Goal: Communication & Community: Share content

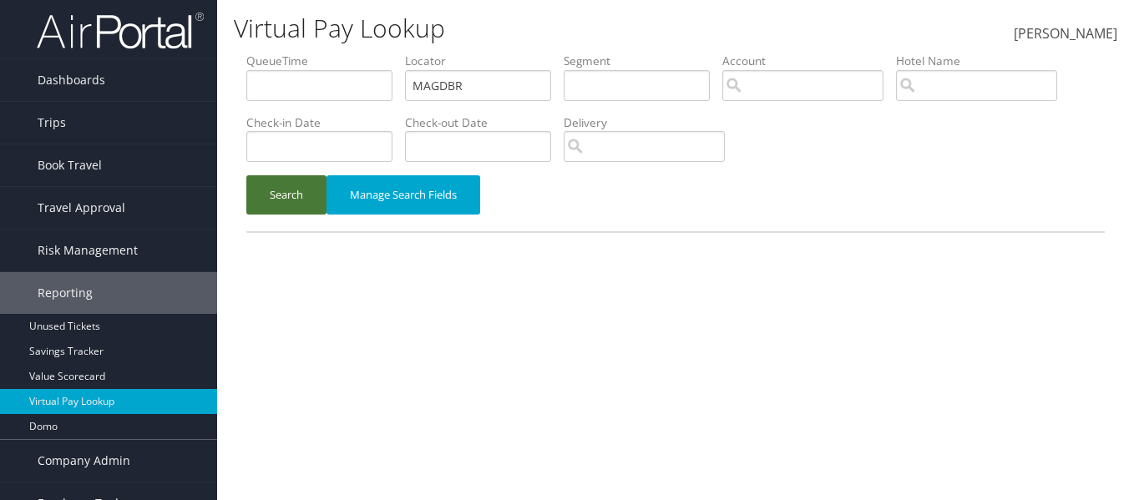
scroll to position [25, 0]
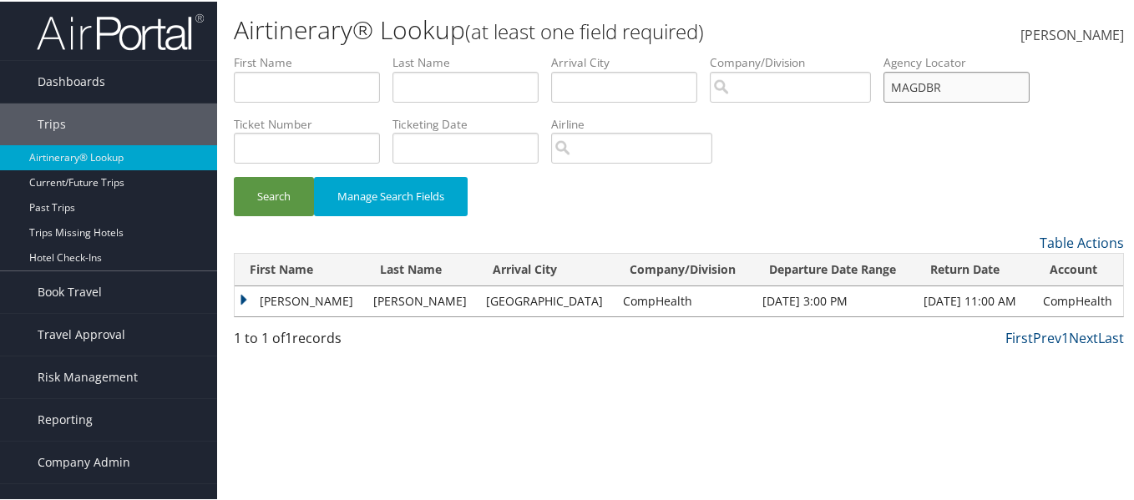
drag, startPoint x: 868, startPoint y: 93, endPoint x: 825, endPoint y: 99, distance: 43.8
click at [826, 53] on ul "First Name Last Name Departure City Arrival City Company/Division Airport/City …" at bounding box center [679, 53] width 890 height 0
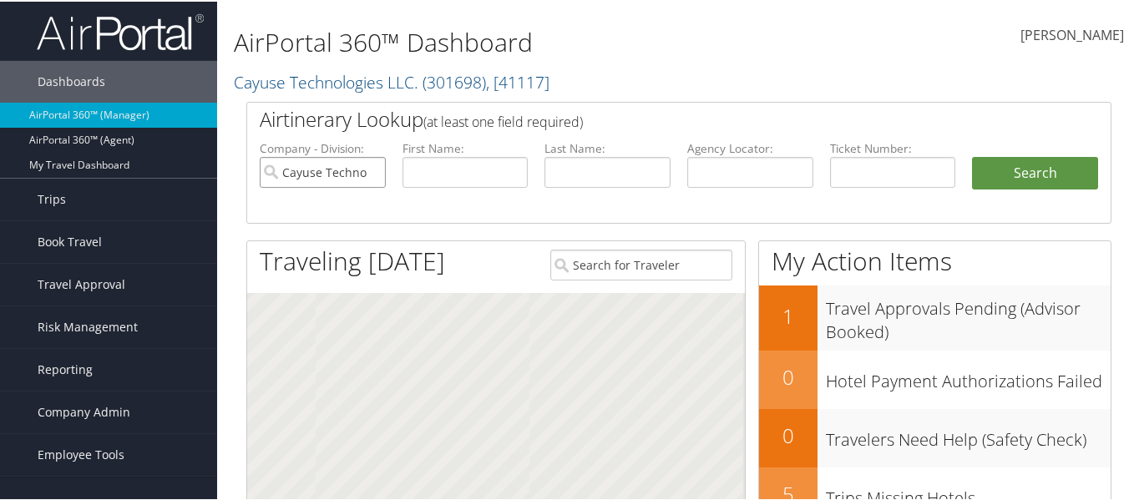
click at [370, 178] on input "Cayuse Technologies LLC." at bounding box center [323, 170] width 126 height 31
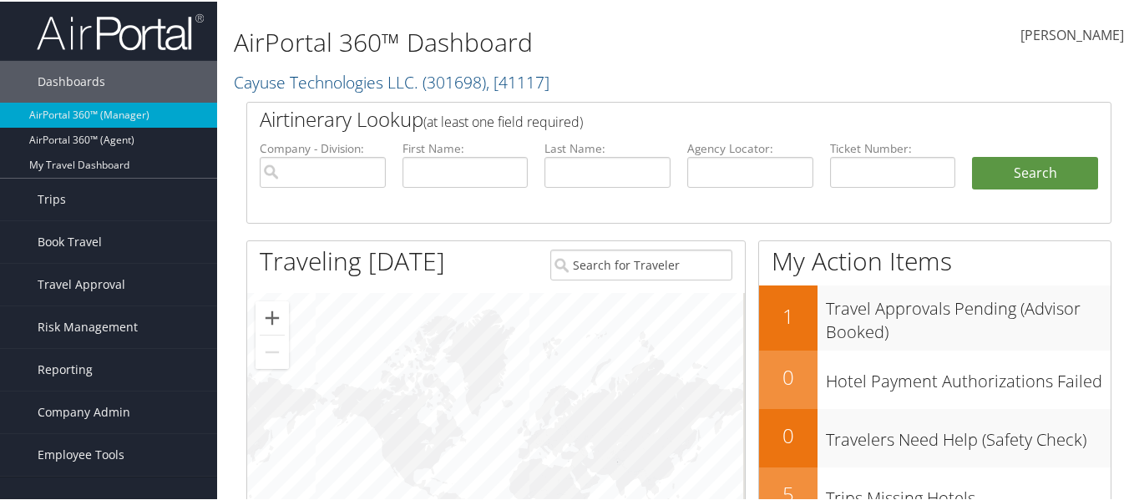
click at [683, 161] on li "Agency Locator:" at bounding box center [750, 178] width 143 height 78
click at [691, 168] on input "text" at bounding box center [750, 170] width 126 height 31
paste input "SUTZTV"
type input "SUTZTV"
click at [1051, 172] on button "Search" at bounding box center [1035, 171] width 126 height 33
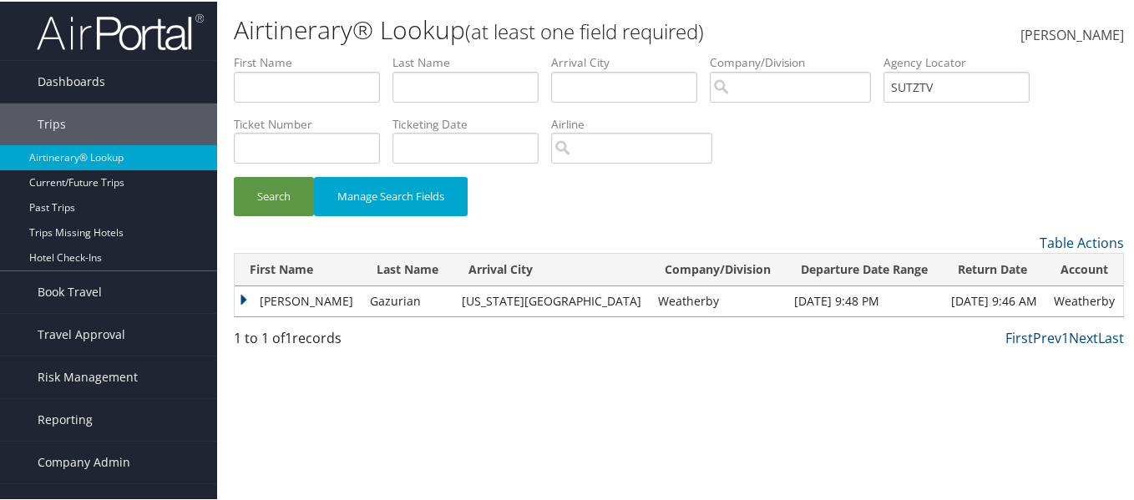
click at [361, 291] on td "Gazurian" at bounding box center [407, 300] width 92 height 30
click at [238, 298] on td "[PERSON_NAME]" at bounding box center [298, 300] width 127 height 30
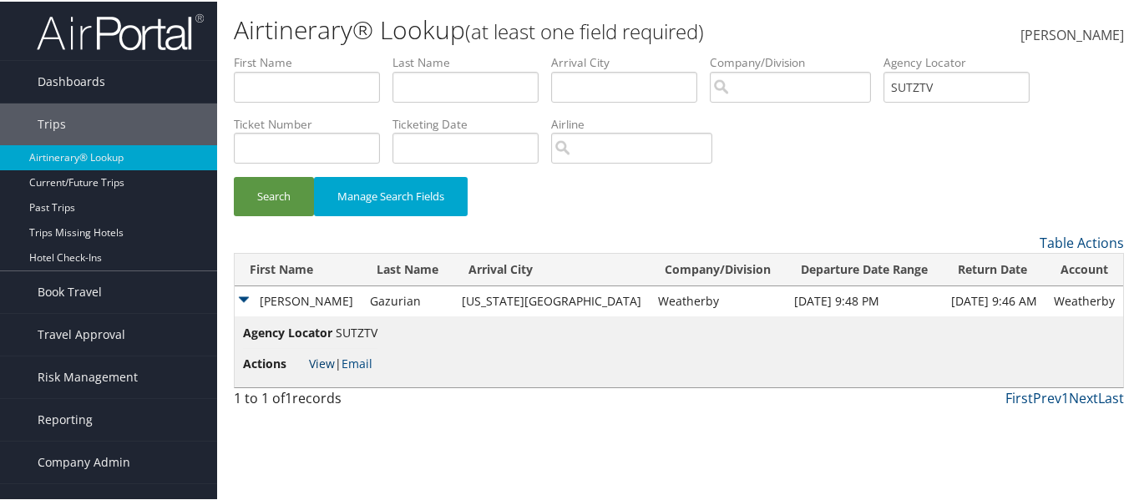
click at [324, 364] on link "View" at bounding box center [322, 362] width 26 height 16
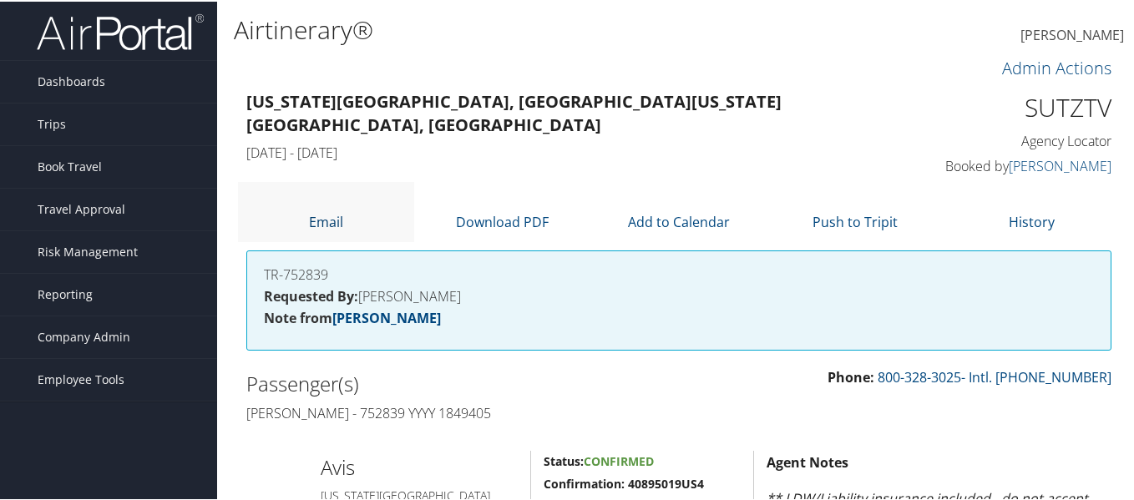
click at [342, 221] on link "Email" at bounding box center [326, 220] width 34 height 18
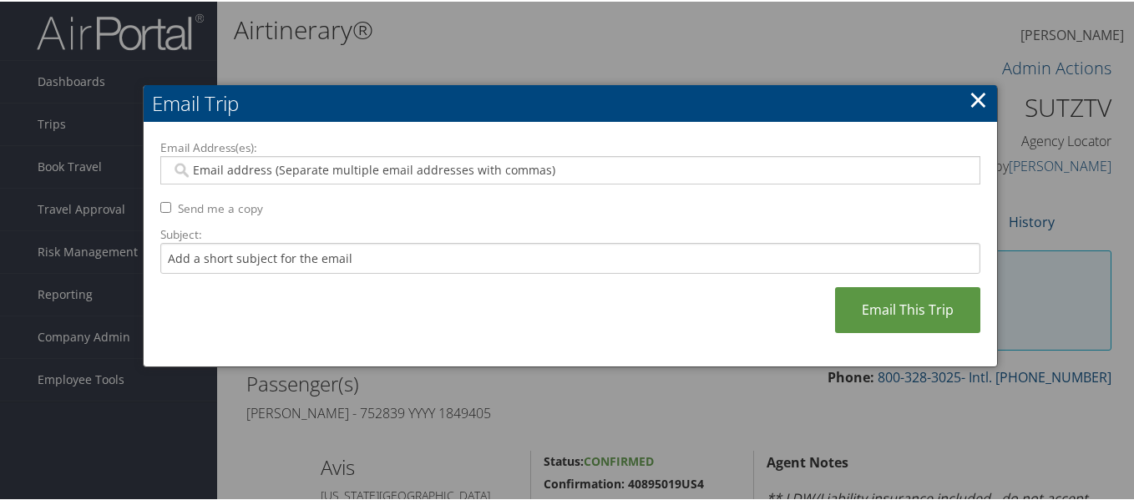
click at [339, 181] on div at bounding box center [570, 168] width 820 height 28
paste input "SUTZTV"
type input "SUTZTV"
drag, startPoint x: 245, startPoint y: 165, endPoint x: 118, endPoint y: 167, distance: 126.9
click at [118, 167] on body "Menu Dashboards ► AirPortal 360™ (Manager) AirPortal 360™ (Agent) My Travel Das…" at bounding box center [570, 250] width 1140 height 500
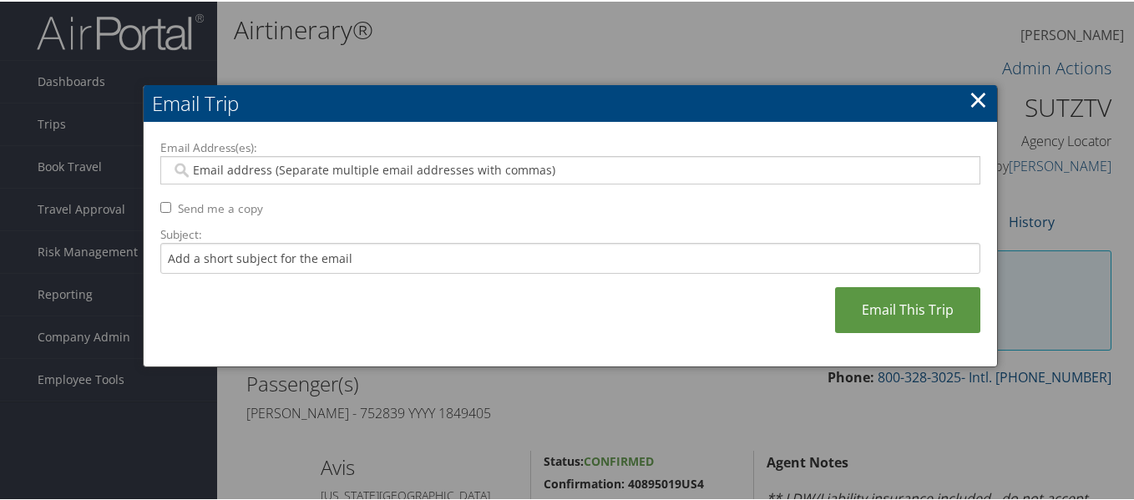
click at [376, 167] on input "Email Address(es):" at bounding box center [569, 168] width 797 height 17
paste input "[PERSON_NAME][EMAIL_ADDRESS][PERSON_NAME][DOMAIN_NAME]"
type input "[PERSON_NAME][EMAIL_ADDRESS][PERSON_NAME][DOMAIN_NAME]"
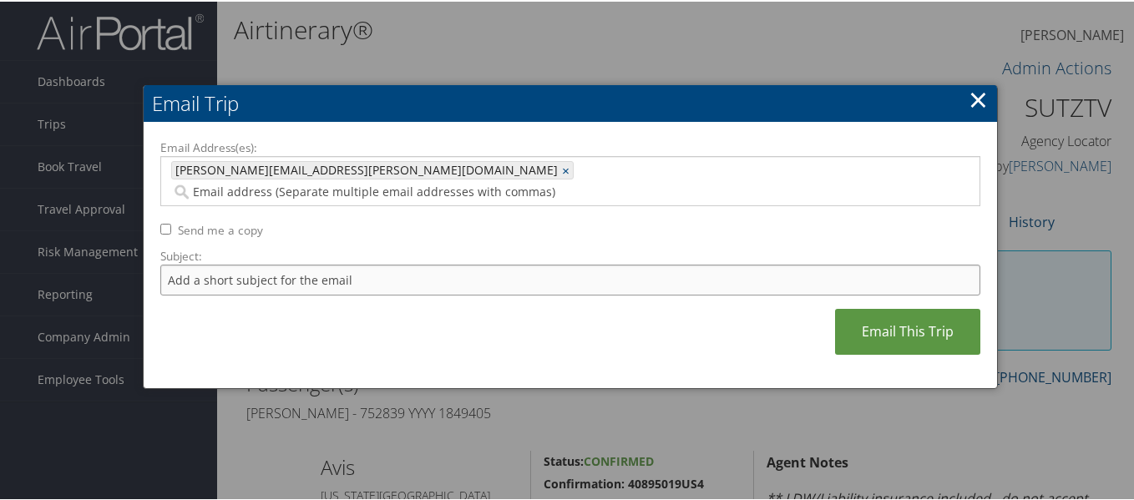
click at [280, 268] on input "Subject:" at bounding box center [570, 278] width 820 height 31
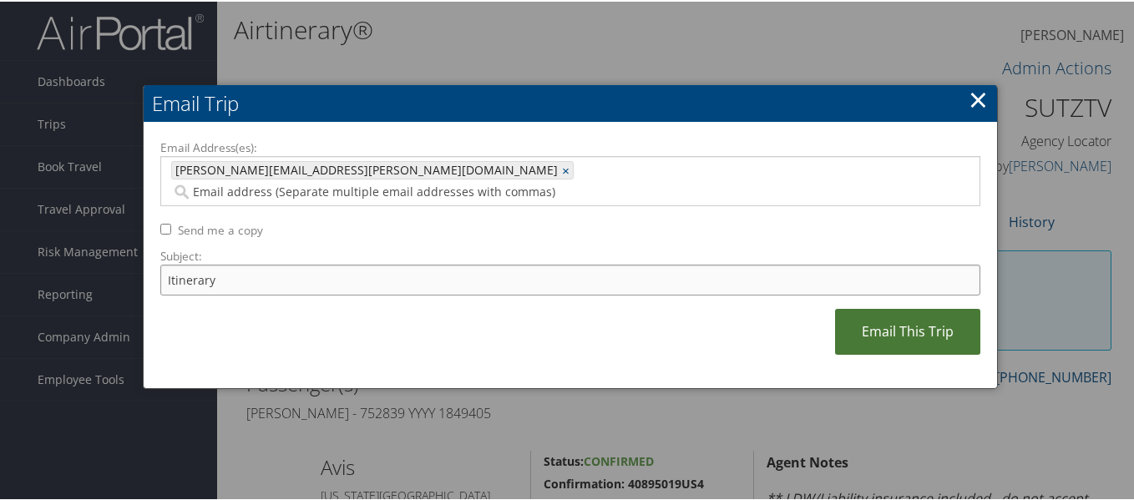
type input "Itinerary"
click at [945, 310] on link "Email This Trip" at bounding box center [907, 330] width 145 height 46
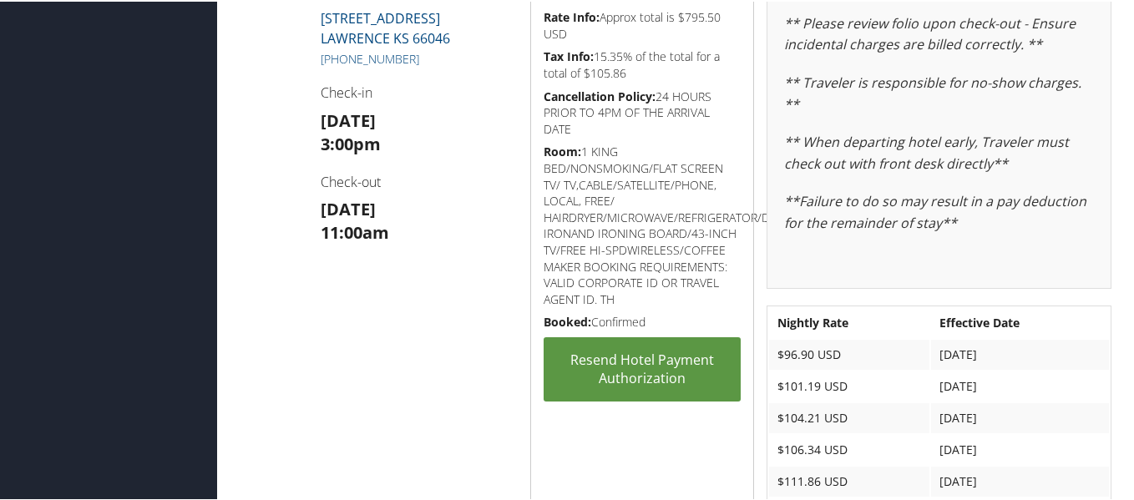
scroll to position [1085, 0]
